Goal: Information Seeking & Learning: Learn about a topic

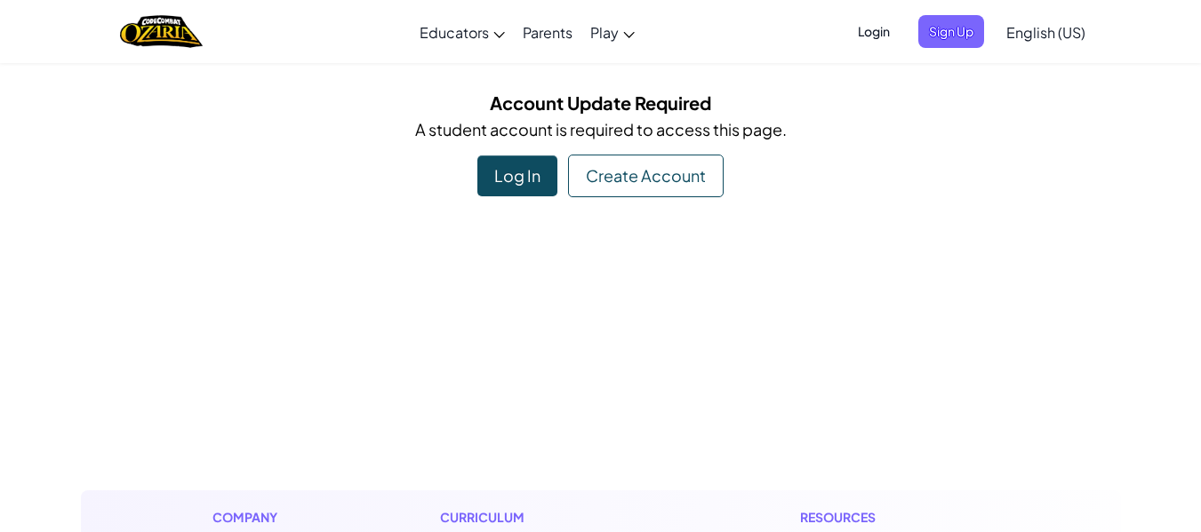
click at [529, 188] on div "Log In" at bounding box center [517, 176] width 80 height 41
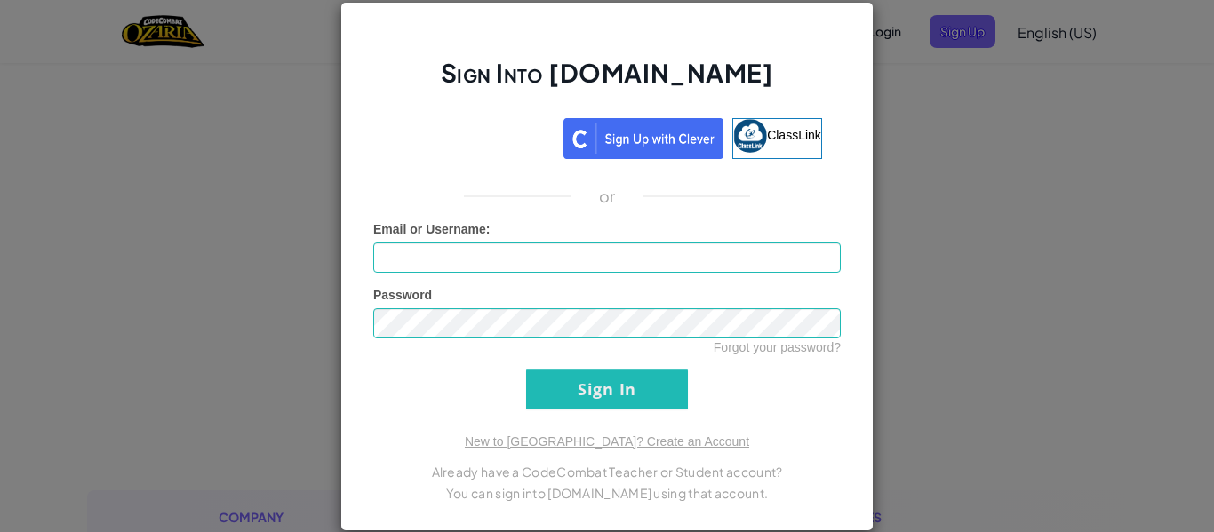
click at [748, 159] on div "Sign Into [DOMAIN_NAME] ClassLink or Unknown Error Email or Username : Password…" at bounding box center [606, 267] width 533 height 530
click at [755, 150] on link "ClassLink" at bounding box center [777, 138] width 90 height 41
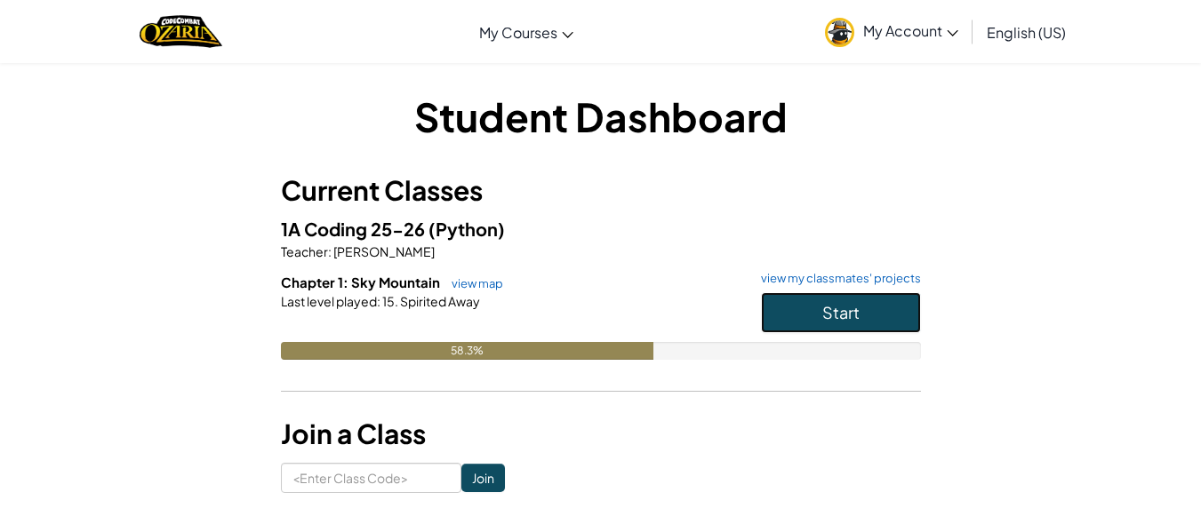
click at [799, 304] on button "Start" at bounding box center [841, 312] width 160 height 41
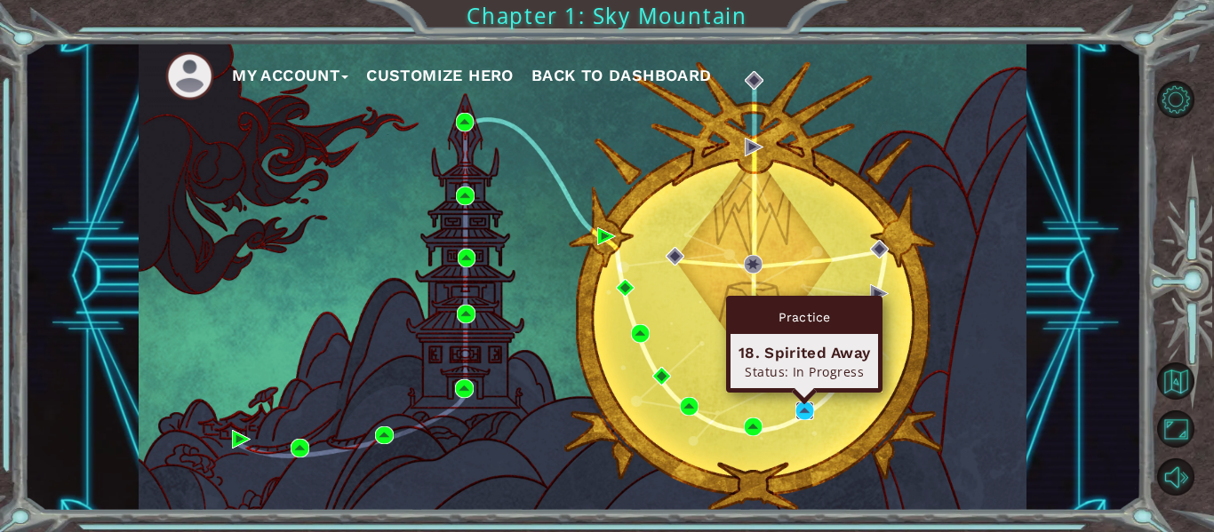
click at [803, 411] on img at bounding box center [805, 411] width 19 height 19
